Goal: Information Seeking & Learning: Find specific fact

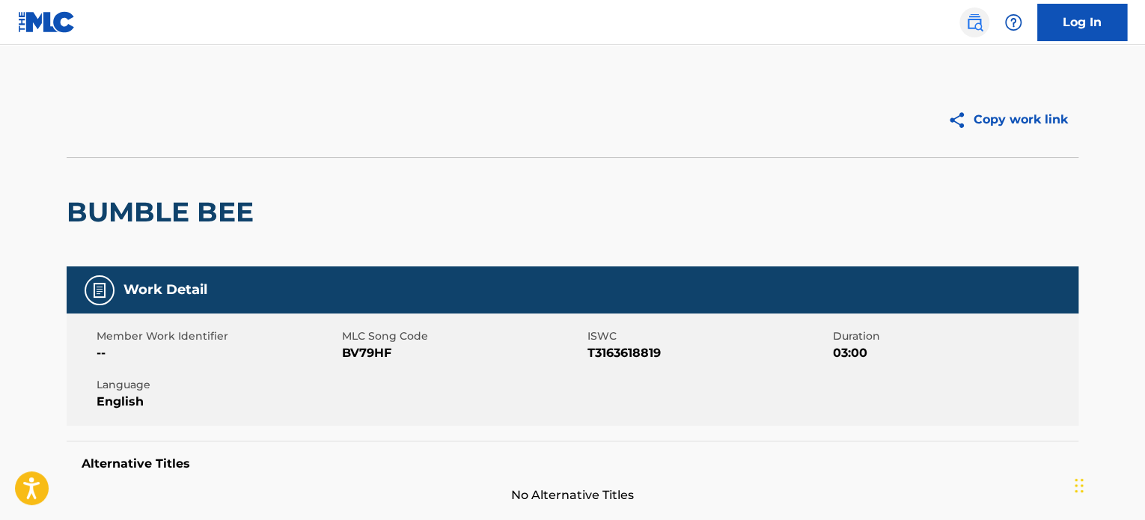
click at [960, 19] on link at bounding box center [975, 22] width 30 height 30
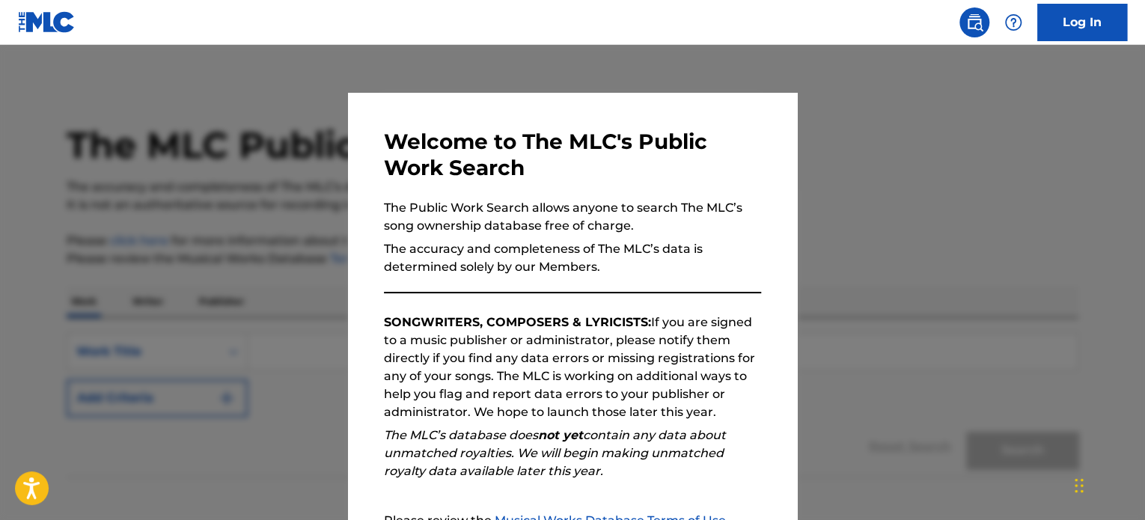
click at [915, 272] on div at bounding box center [572, 305] width 1145 height 520
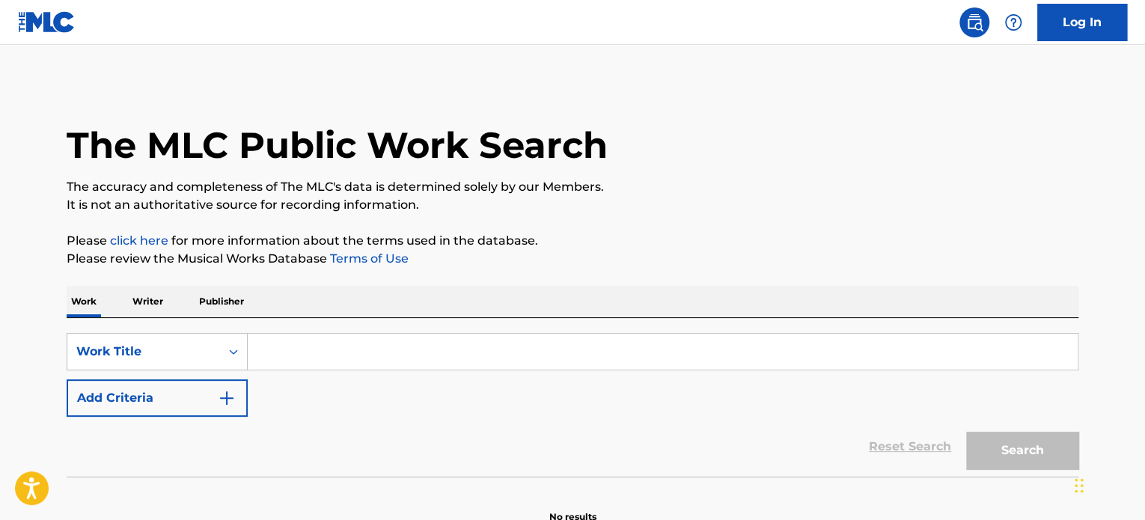
click at [307, 356] on input "Search Form" at bounding box center [663, 352] width 830 height 36
paste input "I KNOW WHAT YOU WANT"
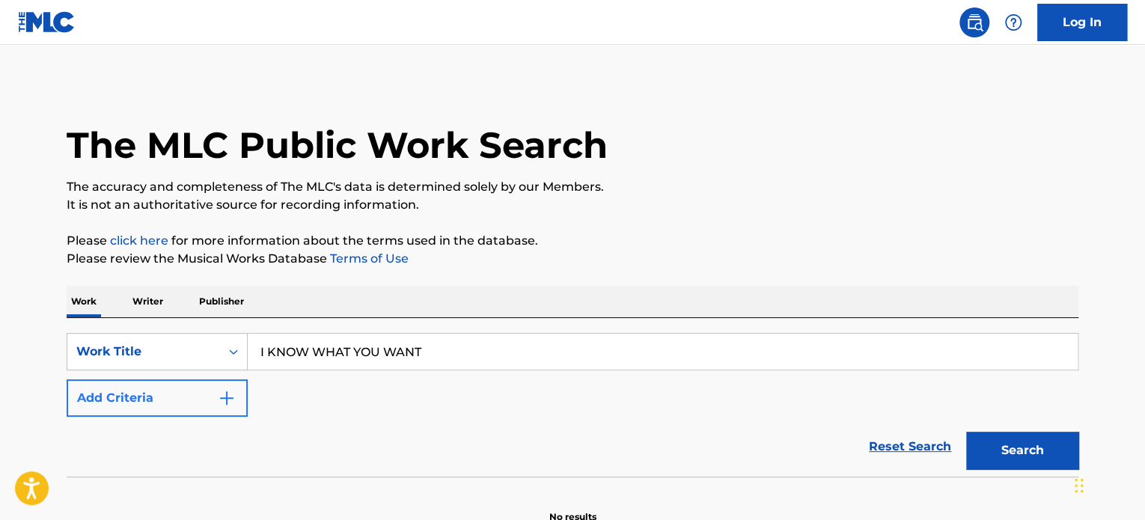
type input "I KNOW WHAT YOU WANT"
click at [125, 403] on button "Add Criteria" at bounding box center [157, 397] width 181 height 37
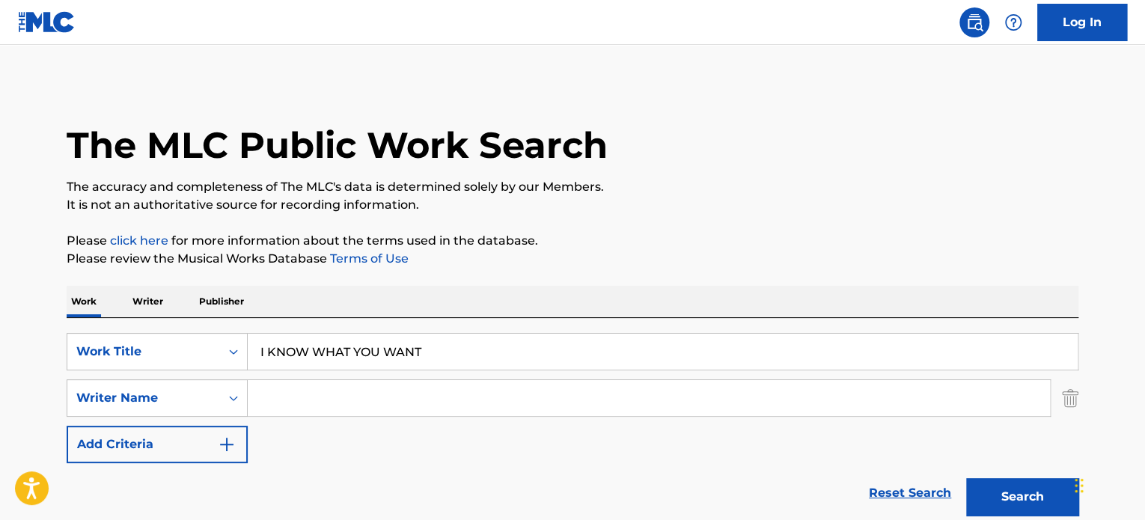
paste input "[PERSON_NAME][GEOGRAPHIC_DATA]"
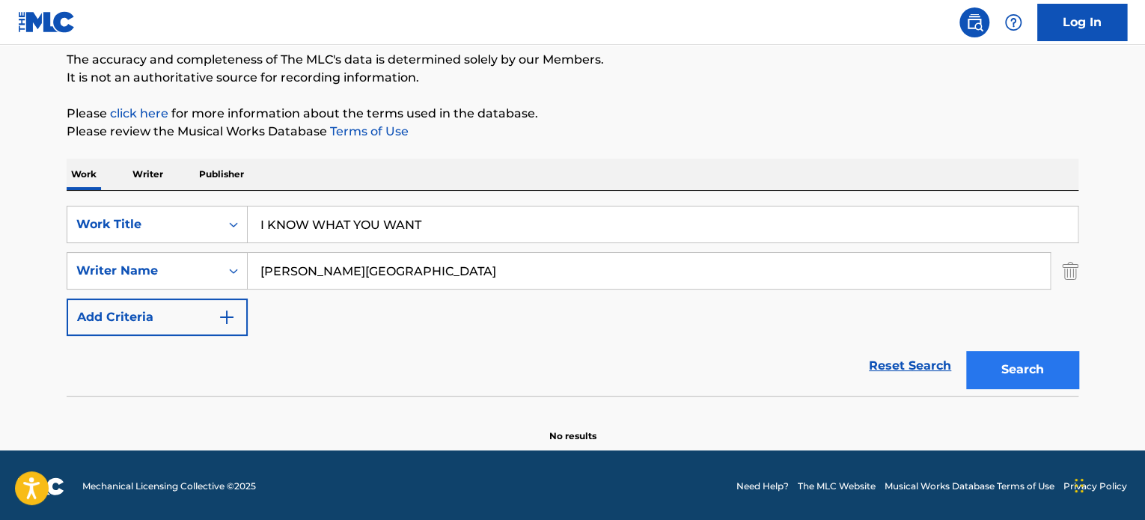
scroll to position [129, 0]
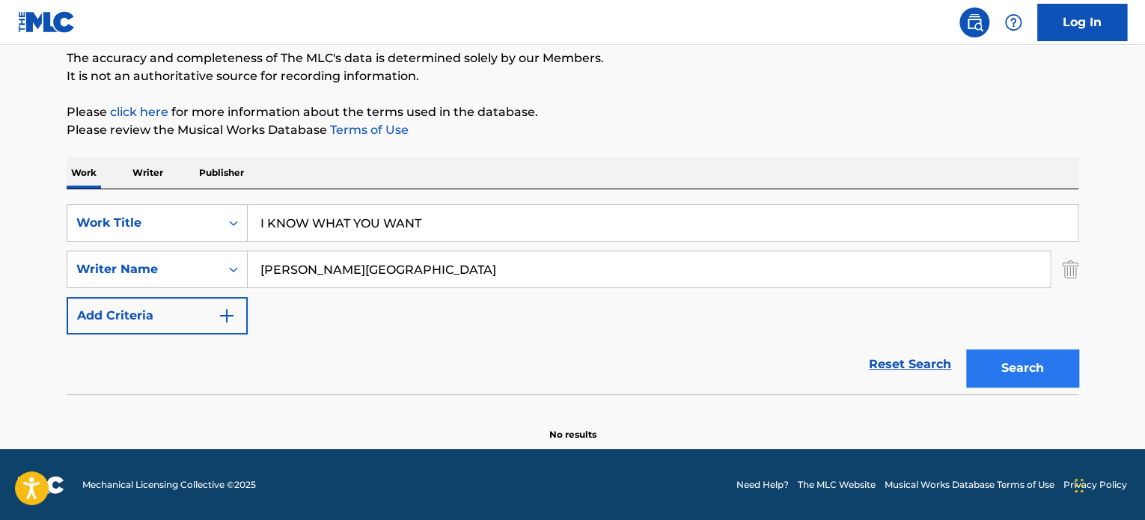
type input "[PERSON_NAME][GEOGRAPHIC_DATA]"
click at [1075, 373] on button "Search" at bounding box center [1022, 368] width 112 height 37
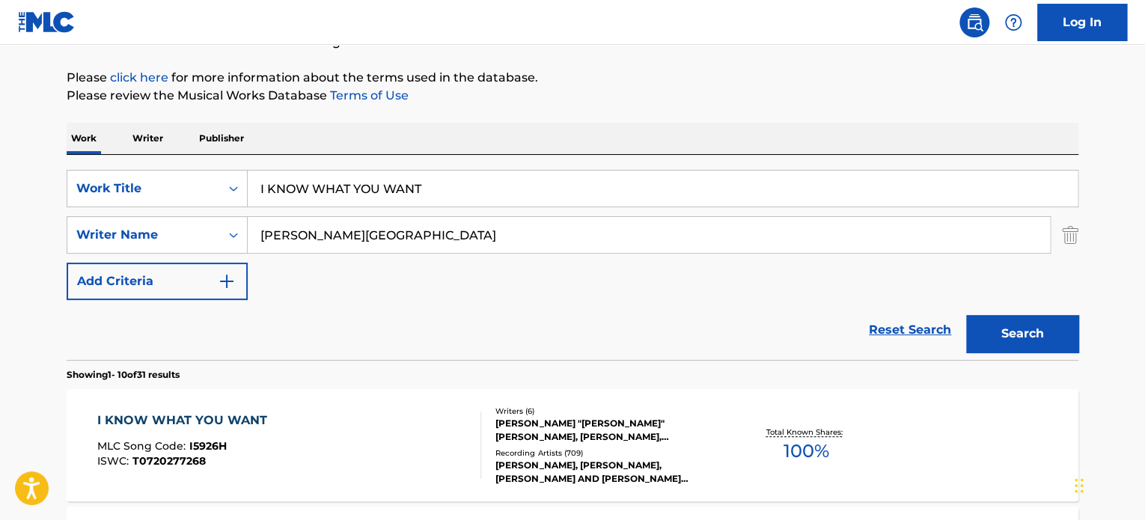
scroll to position [278, 0]
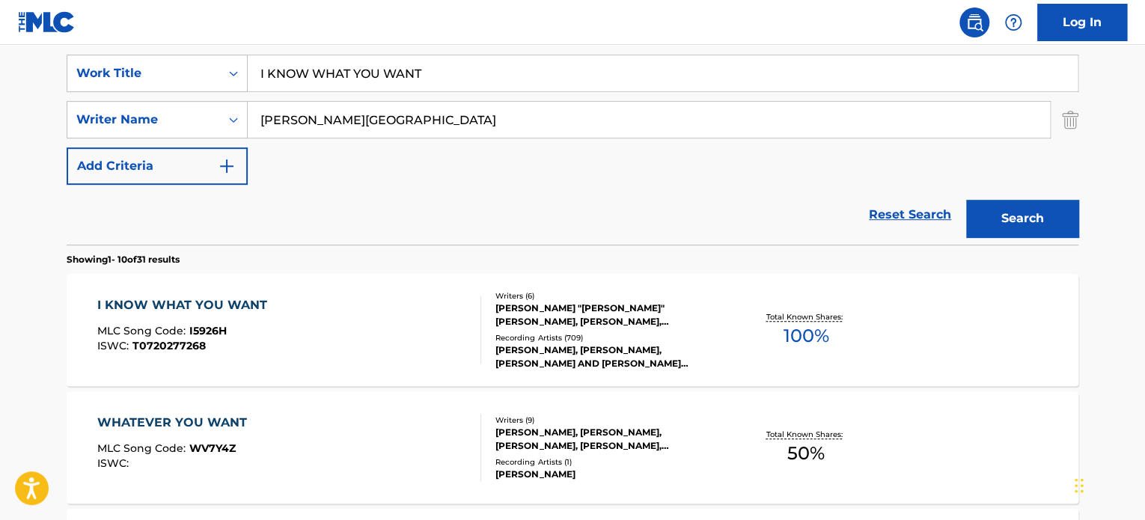
click at [249, 320] on div "I KNOW WHAT YOU WANT MLC Song Code : I5926H ISWC : T0720277268" at bounding box center [185, 329] width 177 height 67
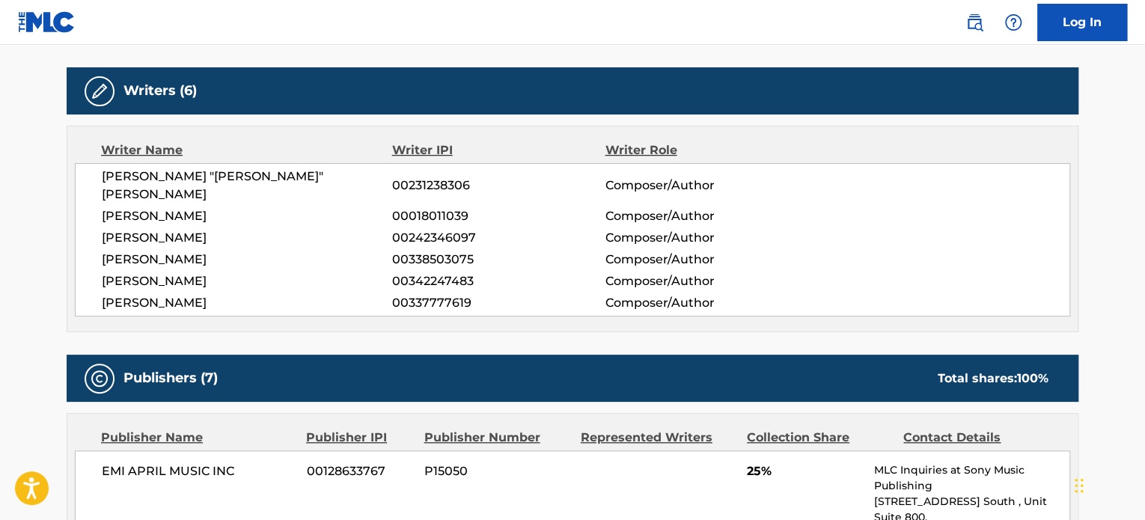
scroll to position [449, 0]
